Goal: Information Seeking & Learning: Understand process/instructions

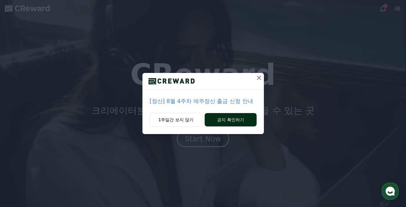
click at [235, 122] on button "공지 확인하기" at bounding box center [231, 119] width 52 height 13
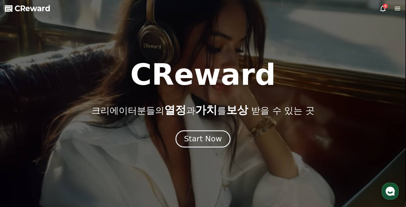
click at [218, 143] on div "Start Now" at bounding box center [203, 139] width 38 height 10
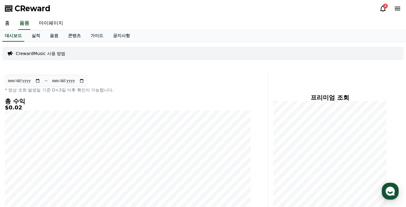
click at [385, 10] on icon at bounding box center [382, 8] width 7 height 7
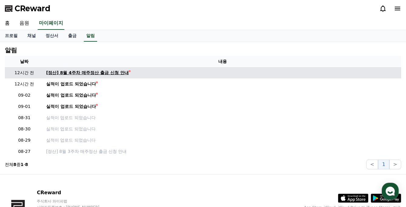
click at [108, 74] on div "[정산] 8월 4주차 매주정산 출금 신청 안내" at bounding box center [87, 72] width 83 height 6
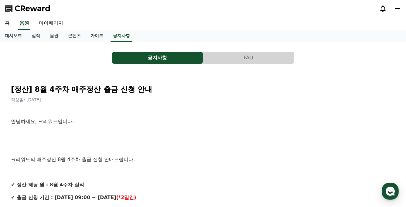
click at [19, 5] on span "CReward" at bounding box center [33, 9] width 36 height 10
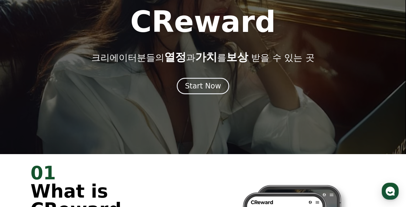
scroll to position [124, 0]
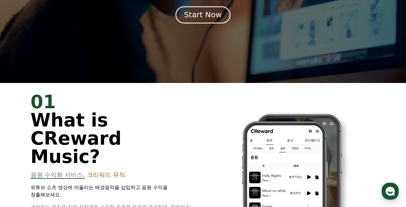
click at [199, 19] on div "Start Now" at bounding box center [203, 15] width 38 height 10
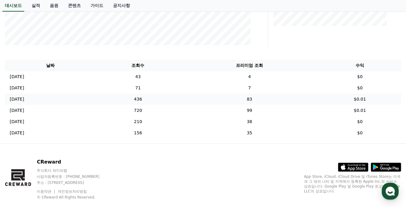
scroll to position [188, 0]
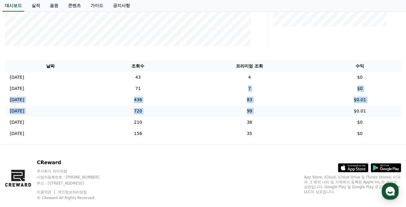
drag, startPoint x: 178, startPoint y: 87, endPoint x: 362, endPoint y: 115, distance: 186.9
click at [358, 114] on tbody "[DATE] 09/01 43 4 $0 [DATE] 08/31 71 7 $0 [DATE] 08/30 436 83 $0.01 [DATE] 08/2…" at bounding box center [203, 105] width 396 height 67
click at [362, 115] on td "$0.01" at bounding box center [359, 110] width 83 height 11
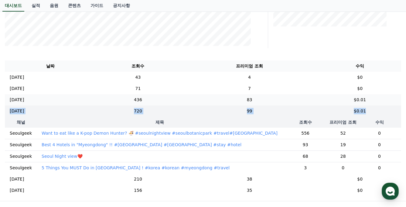
drag, startPoint x: 383, startPoint y: 115, endPoint x: 359, endPoint y: 104, distance: 26.2
click at [359, 104] on tbody "[DATE] 09/01 43 4 $0 [DATE] 08/31 71 7 $0 [DATE] 08/30 436 83 $0.01 [DATE] 08/2…" at bounding box center [203, 134] width 396 height 124
click at [359, 104] on td "$0.01" at bounding box center [359, 99] width 83 height 11
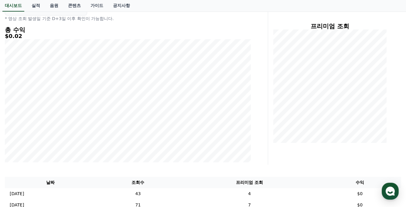
scroll to position [0, 0]
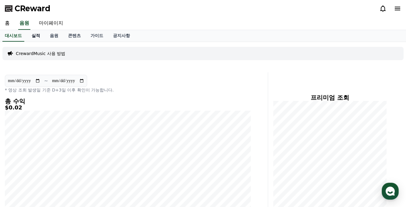
click at [30, 36] on link "실적" at bounding box center [36, 36] width 18 height 12
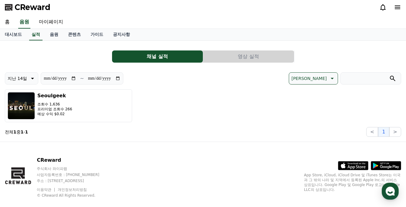
scroll to position [2, 0]
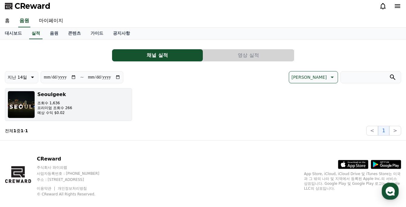
click at [102, 106] on button "[DEMOGRAPHIC_DATA]수 1,636 프리미엄 조회수 266 예상 수익 $0.02" at bounding box center [68, 104] width 127 height 33
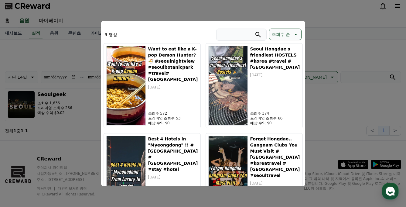
scroll to position [180, 0]
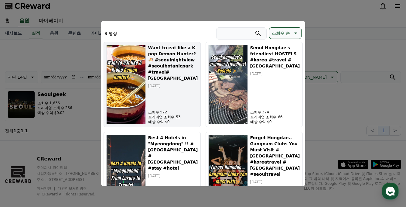
click at [160, 103] on div "Want to eat like a K-pop Demon Hunter? 🍜 #seoulnightview #seoulbotanicpark #tra…" at bounding box center [173, 84] width 50 height 80
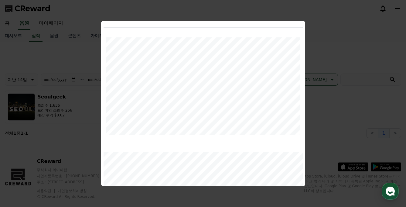
scroll to position [0, 0]
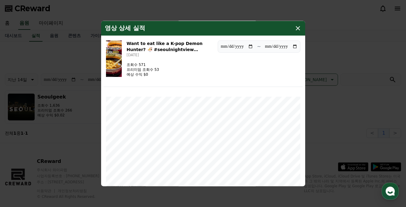
click at [296, 29] on icon "modal" at bounding box center [298, 28] width 4 height 4
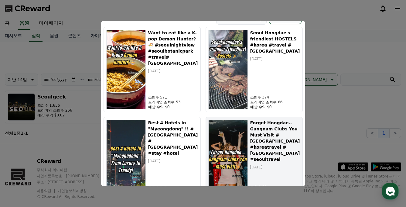
scroll to position [174, 0]
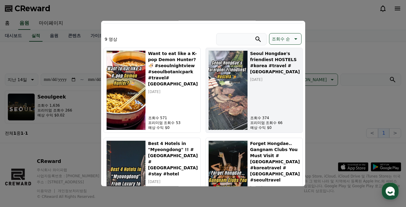
click at [227, 96] on img "modal" at bounding box center [227, 90] width 39 height 80
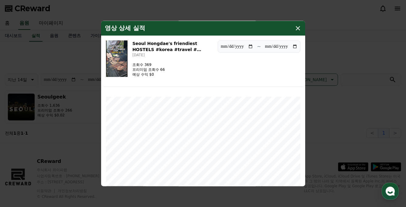
scroll to position [0, 0]
click at [290, 33] on div "영상 상세 실적" at bounding box center [203, 28] width 204 height 15
click at [294, 31] on icon "modal" at bounding box center [297, 27] width 7 height 7
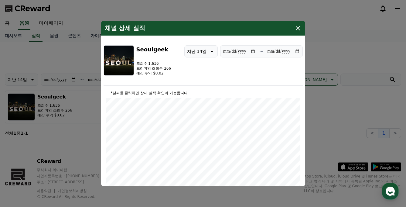
click at [300, 29] on icon "modal" at bounding box center [297, 27] width 7 height 7
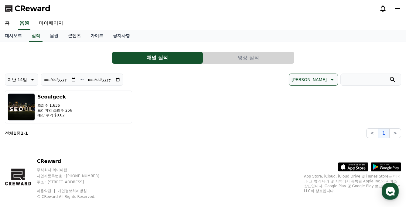
click at [72, 33] on link "콘텐츠" at bounding box center [74, 36] width 22 height 12
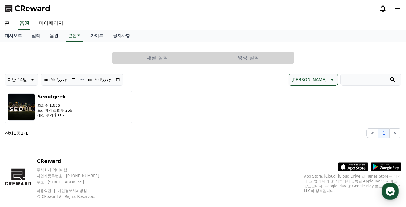
click at [51, 36] on link "음원" at bounding box center [54, 36] width 18 height 12
click at [179, 61] on button "채널 실적" at bounding box center [157, 58] width 91 height 12
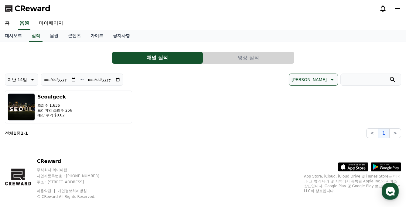
click at [216, 59] on button "영상 실적" at bounding box center [248, 58] width 91 height 12
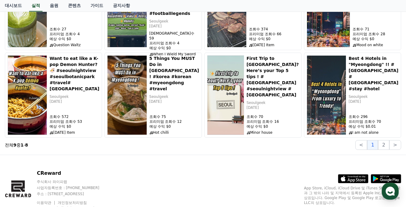
scroll to position [124, 0]
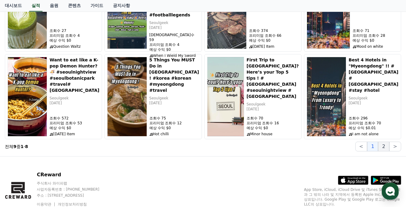
click at [389, 145] on button "2" at bounding box center [395, 146] width 12 height 10
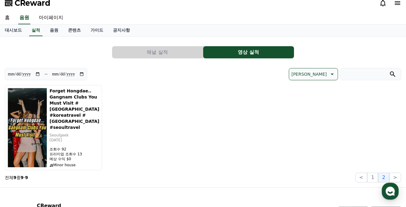
scroll to position [61, 0]
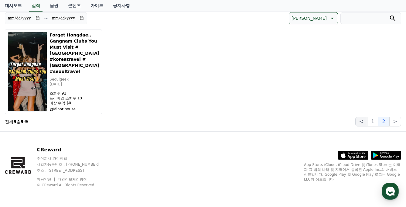
click at [367, 122] on button "<" at bounding box center [361, 122] width 12 height 10
click at [371, 122] on button "1" at bounding box center [372, 122] width 11 height 10
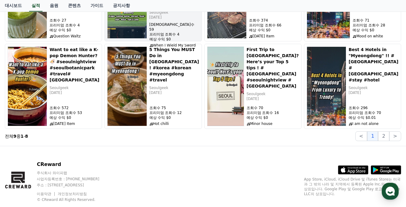
scroll to position [0, 0]
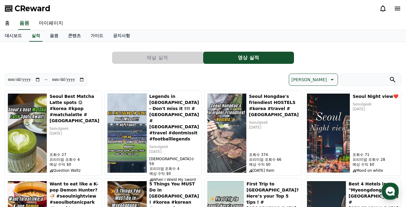
click at [86, 39] on link "가이드" at bounding box center [97, 36] width 22 height 12
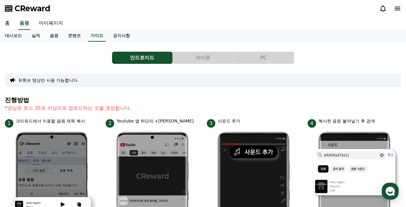
click at [117, 28] on div "홈 음원 마이페이지" at bounding box center [203, 23] width 406 height 13
click at [116, 33] on link "공지사항" at bounding box center [121, 36] width 27 height 12
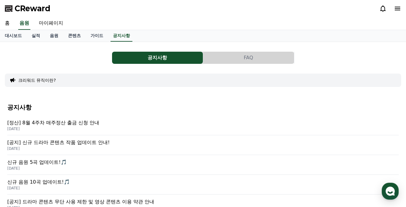
scroll to position [123, 0]
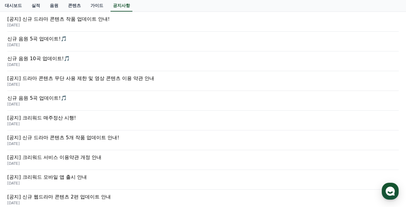
click at [49, 42] on p "신규 음원 5곡 업데이트!🎵" at bounding box center [202, 38] width 391 height 7
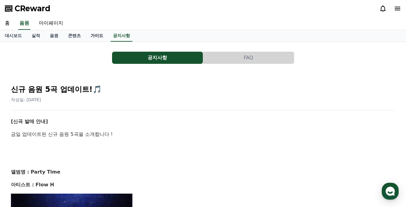
click at [95, 37] on link "가이드" at bounding box center [97, 36] width 22 height 12
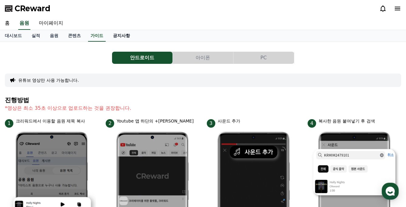
click at [108, 38] on link "공지사항" at bounding box center [121, 36] width 27 height 12
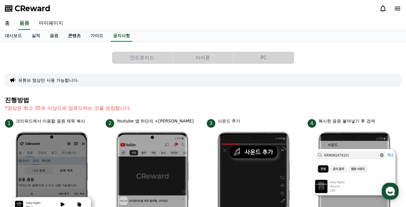
click at [70, 38] on link "콘텐츠" at bounding box center [74, 36] width 22 height 12
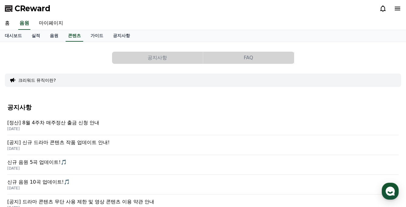
scroll to position [55, 0]
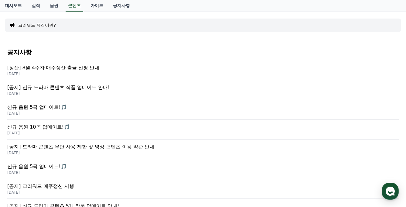
click at [90, 90] on p "[공지] 신규 드라마 콘텐츠 작품 업데이트 안내!" at bounding box center [202, 87] width 391 height 7
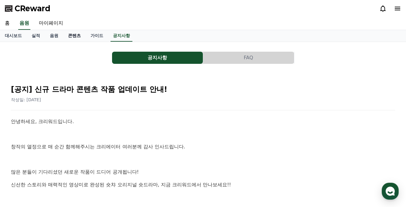
click at [67, 36] on link "콘텐츠" at bounding box center [74, 36] width 22 height 12
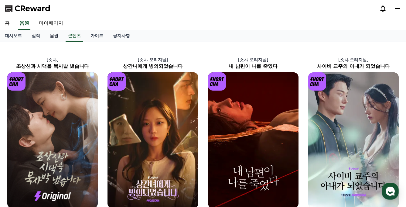
click at [46, 36] on link "음원" at bounding box center [54, 36] width 18 height 12
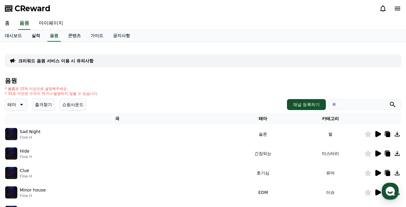
click at [38, 36] on link "실적" at bounding box center [36, 36] width 18 height 12
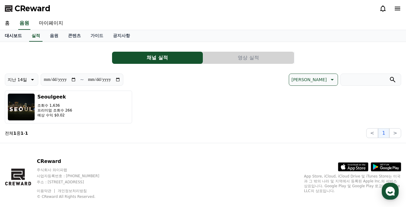
click at [7, 37] on link "대시보드" at bounding box center [13, 36] width 27 height 12
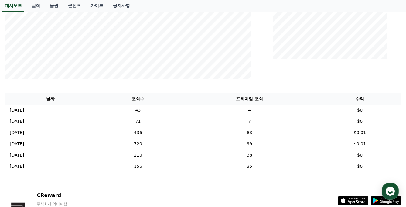
scroll to position [159, 0]
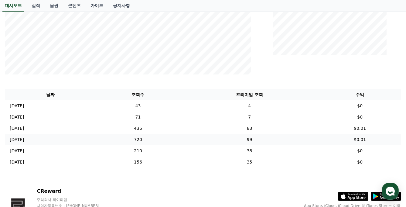
click at [177, 139] on td "720" at bounding box center [138, 139] width 85 height 11
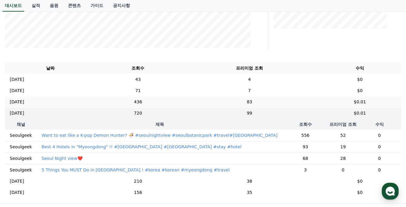
click at [160, 99] on td "436" at bounding box center [138, 101] width 85 height 11
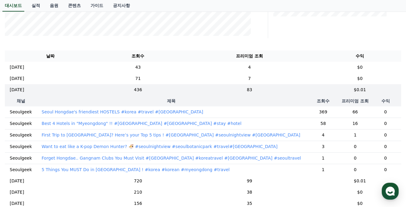
scroll to position [0, 0]
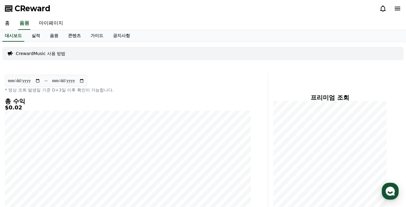
click at [395, 5] on icon at bounding box center [397, 8] width 7 height 7
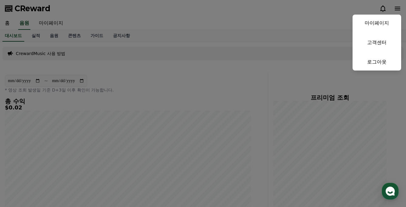
click at [121, 46] on button "close" at bounding box center [203, 103] width 406 height 207
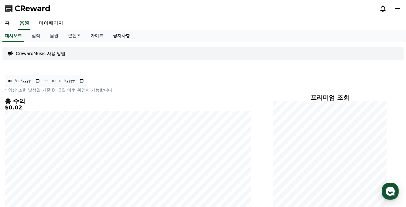
click at [110, 32] on link "공지사항" at bounding box center [121, 36] width 27 height 12
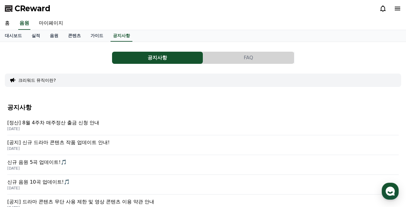
click at [250, 61] on button "FAQ" at bounding box center [248, 58] width 91 height 12
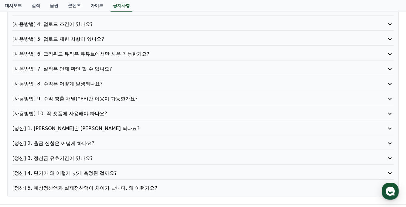
scroll to position [106, 0]
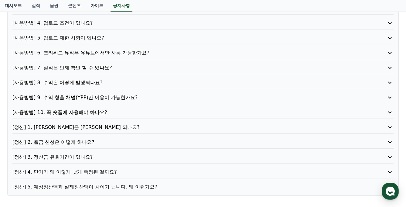
click at [124, 70] on p "[사용방법] 7. 실적은 언제 확인 할 수 있나요?" at bounding box center [187, 67] width 351 height 7
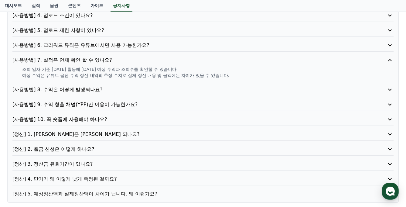
scroll to position [116, 0]
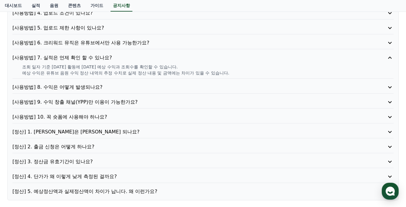
click at [126, 84] on p "[사용방법] 8. 수익은 어떻게 발생되나요?" at bounding box center [187, 86] width 351 height 7
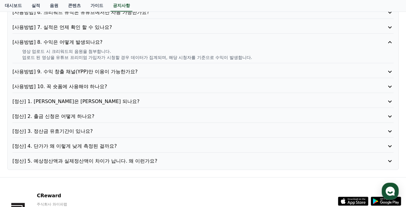
scroll to position [157, 0]
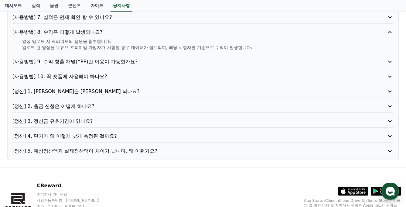
click at [132, 141] on div "[정산] 4. 단가가 왜 이렇게 낮게 측정된 걸까요?" at bounding box center [202, 137] width 381 height 10
click at [130, 138] on p "[정산] 4. 단가가 왜 이렇게 낮게 측정된 걸까요?" at bounding box center [187, 135] width 351 height 7
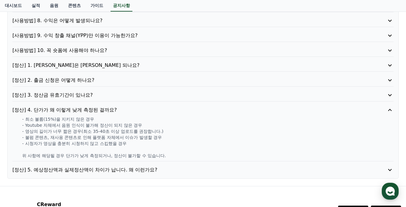
scroll to position [178, 0]
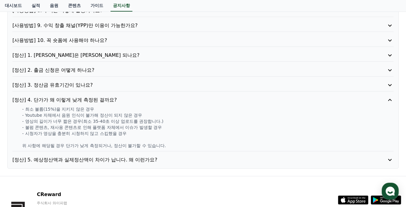
drag, startPoint x: 125, startPoint y: 135, endPoint x: 65, endPoint y: 123, distance: 61.3
click at [65, 123] on div "- 최소 볼륨(15%)을 지키지 않은 경우 - Youtube 자체에서 음원 인식이 불가해 정산이 되지 않은 경우 - 영상의 길이가 너무 짧은 …" at bounding box center [202, 127] width 381 height 42
click at [131, 143] on p "위 사항에 해당될 경우 단가가 낮게 측정되거나, 정산이 불가할 수 있습니다." at bounding box center [207, 145] width 371 height 6
click at [147, 144] on p "위 사항에 해당될 경우 단가가 낮게 측정되거나, 정산이 불가할 수 있습니다." at bounding box center [207, 145] width 371 height 6
click at [155, 161] on p "[정산] 5. 예상정산액과 실제정산액이 차이가 납니다. 왜 이런가요?" at bounding box center [187, 159] width 351 height 7
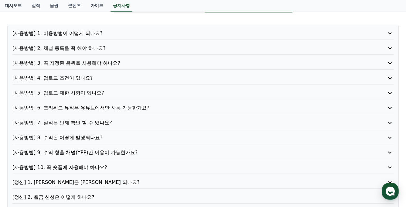
scroll to position [0, 0]
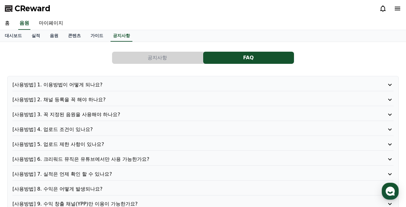
click at [14, 23] on div "홈 음원 마이페이지" at bounding box center [203, 23] width 406 height 13
click at [11, 23] on link "홈" at bounding box center [7, 23] width 15 height 13
